Goal: Communication & Community: Participate in discussion

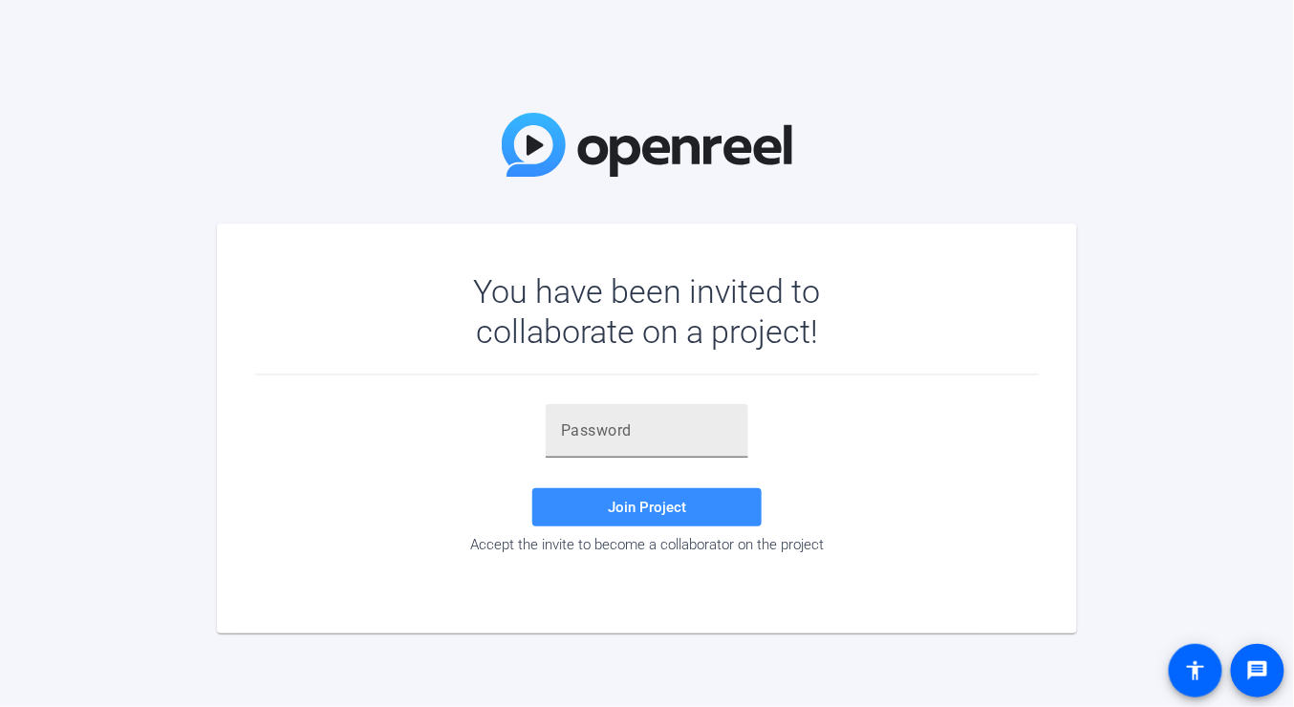
click at [667, 435] on input "text" at bounding box center [647, 430] width 172 height 23
paste input "W3M!Ku"
type input "W3M!Ku"
click at [662, 504] on span "Join Project" at bounding box center [647, 507] width 78 height 17
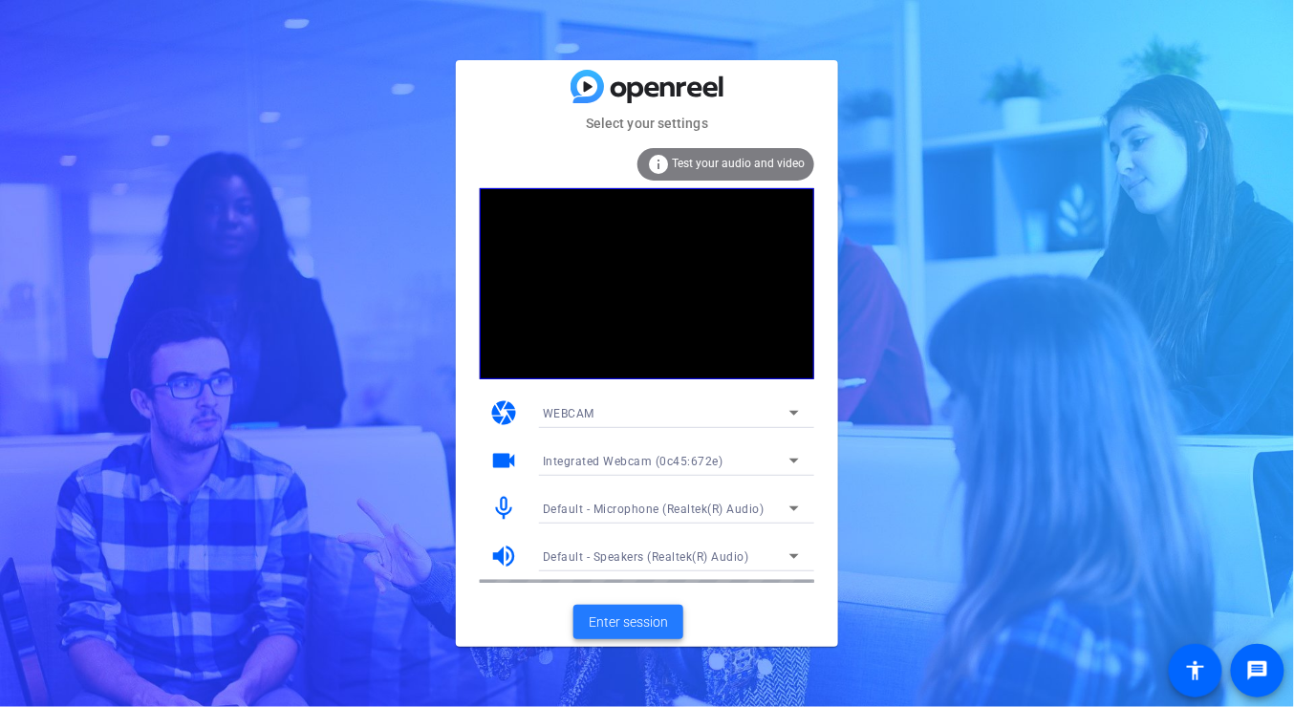
click at [659, 629] on span "Enter session" at bounding box center [628, 622] width 79 height 20
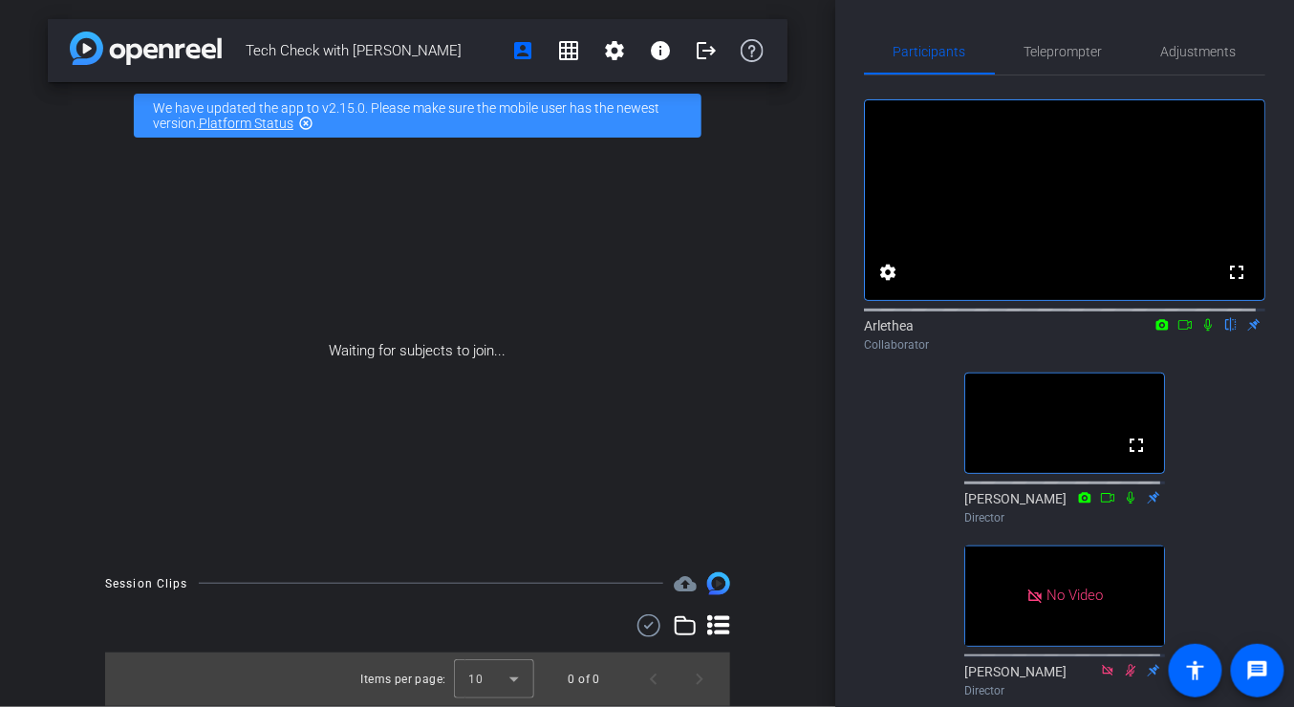
click at [879, 431] on div "fullscreen settings Arlethea flip Collaborator fullscreen [PERSON_NAME] Directo…" at bounding box center [1064, 390] width 401 height 630
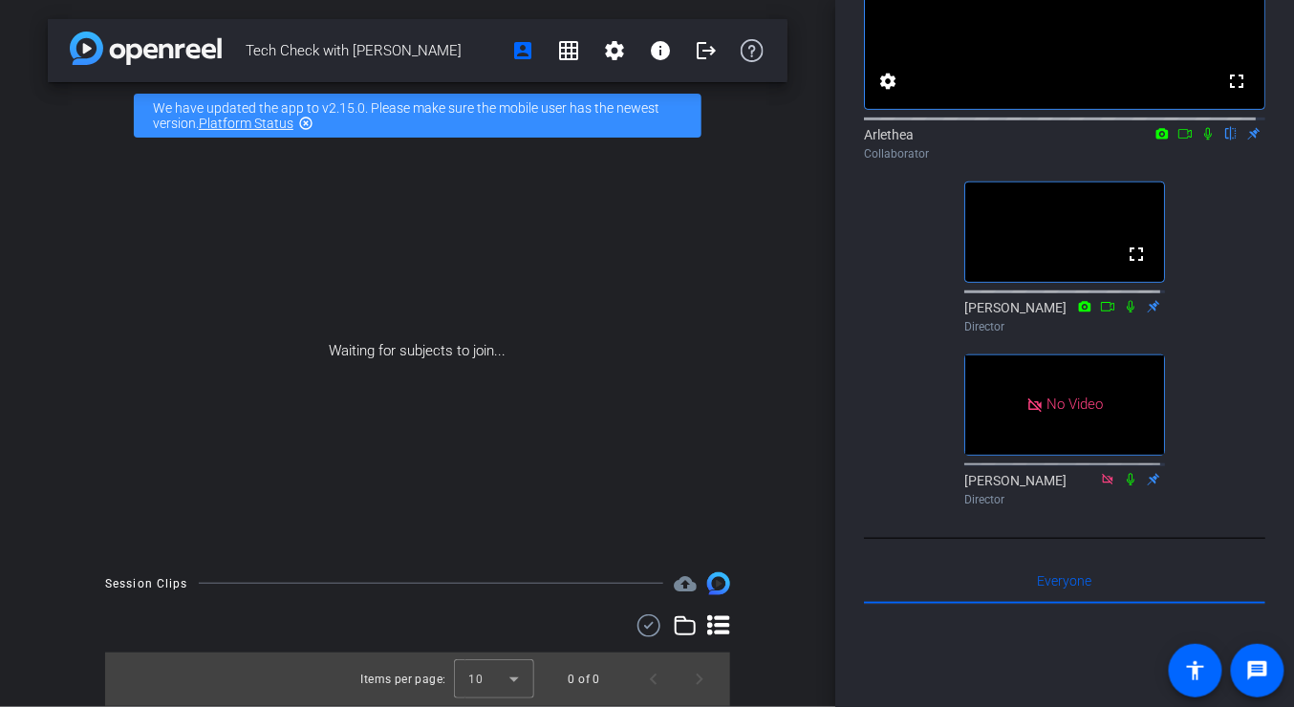
scroll to position [96, 0]
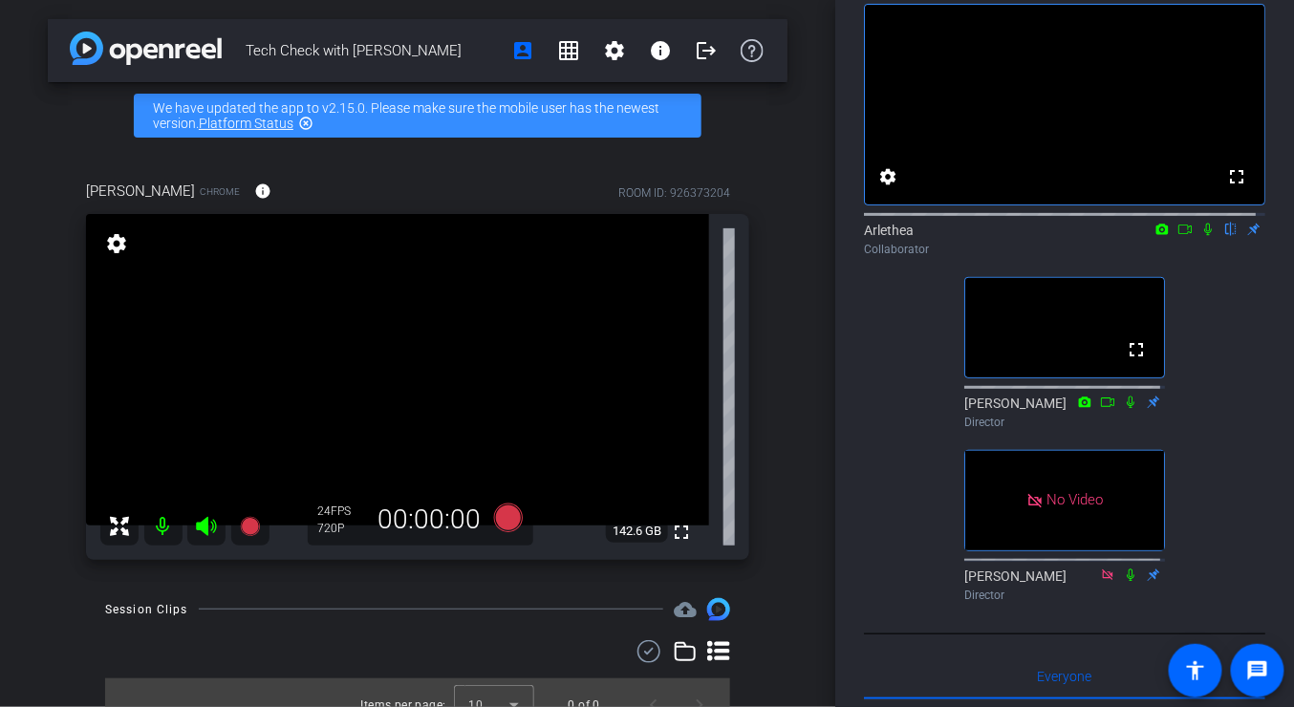
click at [780, 290] on div "Tech Check with [PERSON_NAME] account_box grid_on settings info logout We have …" at bounding box center [417, 353] width 835 height 707
click at [1204, 236] on icon at bounding box center [1208, 230] width 8 height 12
click at [1200, 236] on icon at bounding box center [1207, 229] width 15 height 13
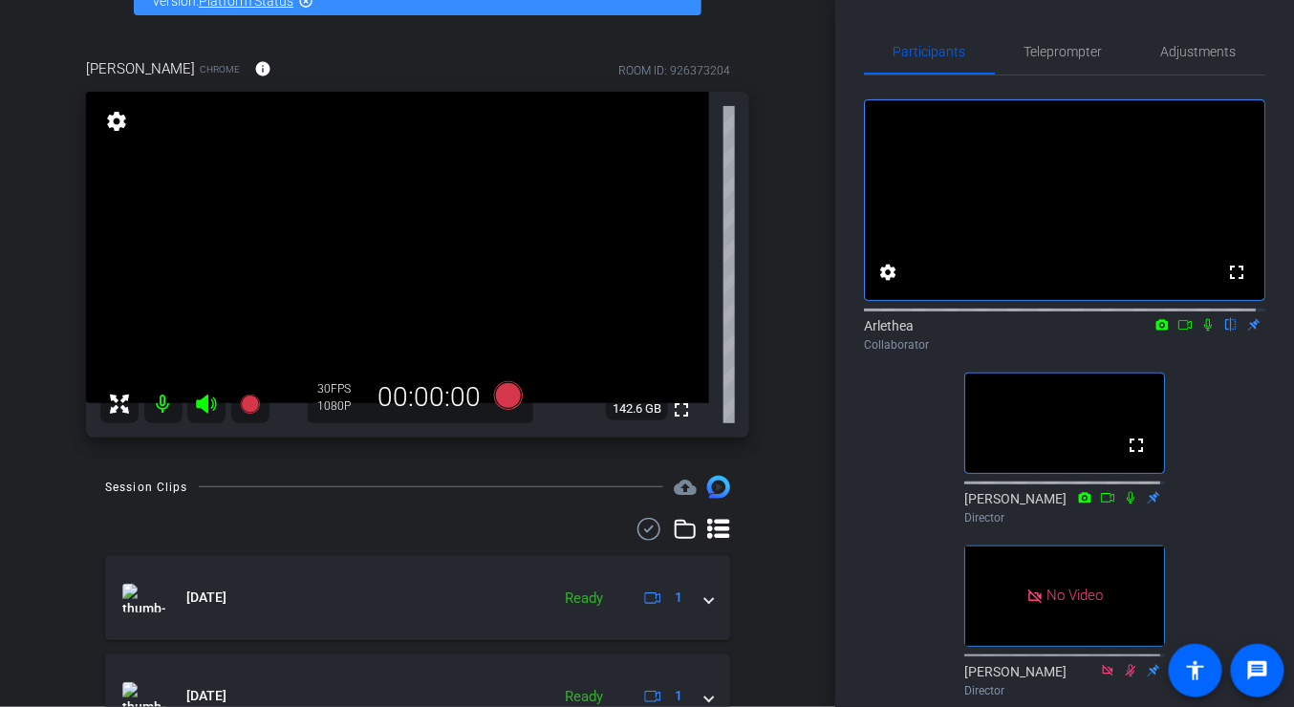
scroll to position [0, 0]
